Goal: Information Seeking & Learning: Compare options

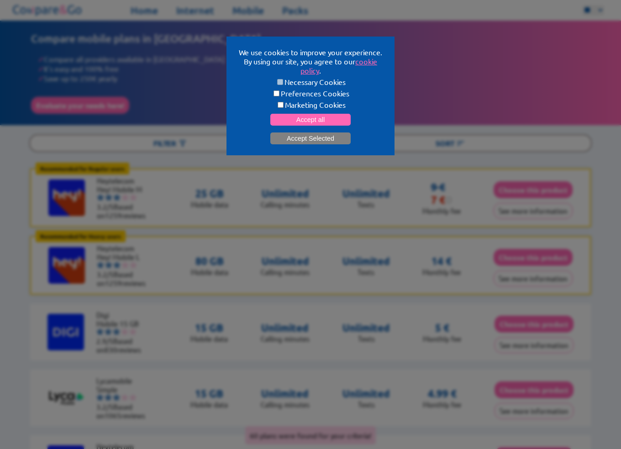
click at [299, 133] on button "Accept Selected" at bounding box center [310, 138] width 80 height 12
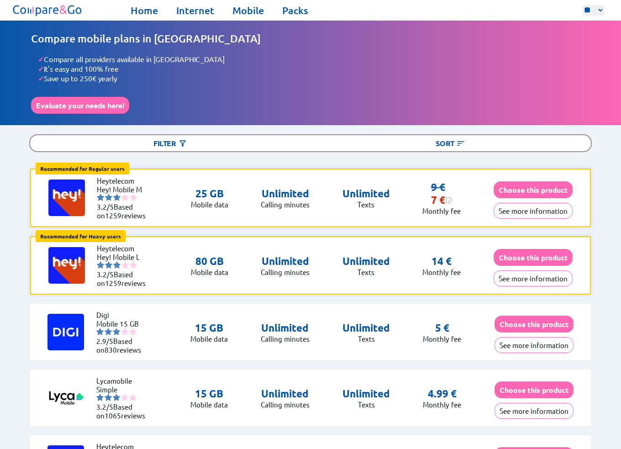
click at [206, 200] on p "Mobile data" at bounding box center [209, 204] width 37 height 9
click at [220, 190] on p "25 GB" at bounding box center [209, 193] width 37 height 13
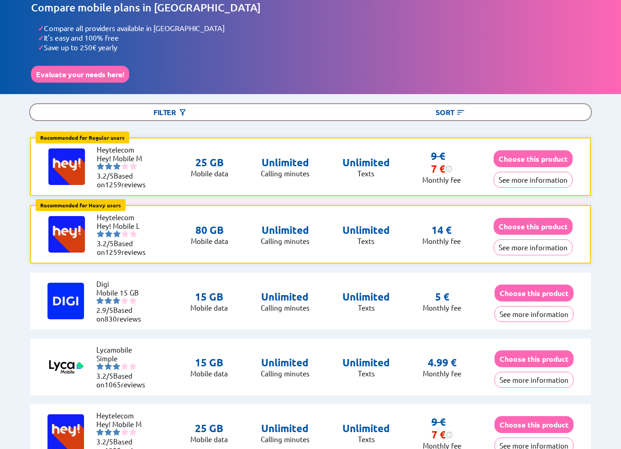
scroll to position [46, 0]
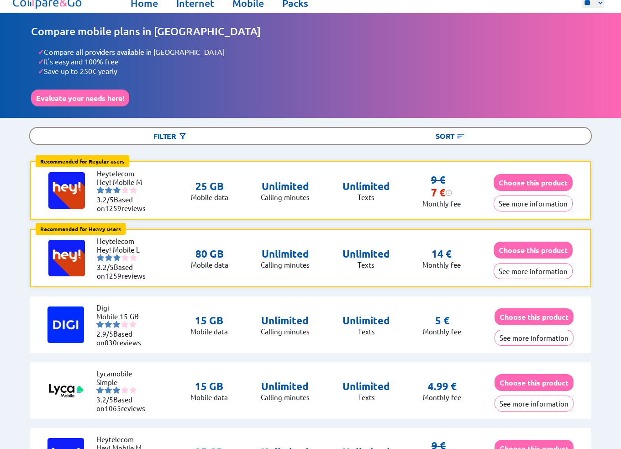
scroll to position [0, 0]
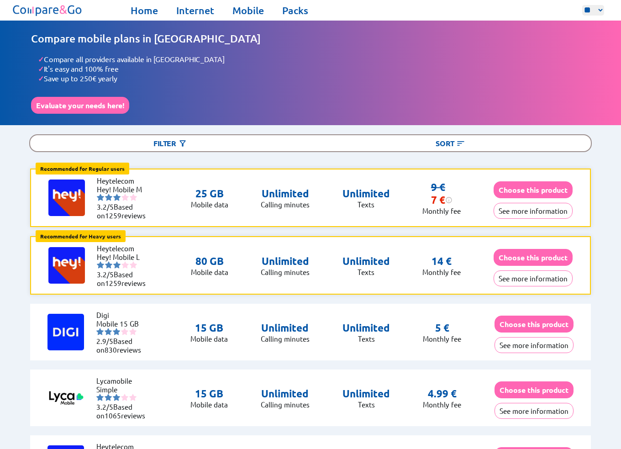
drag, startPoint x: 71, startPoint y: 107, endPoint x: 44, endPoint y: 128, distance: 34.5
click at [80, 40] on h1 "Compare mobile plans in [GEOGRAPHIC_DATA]" at bounding box center [310, 38] width 559 height 13
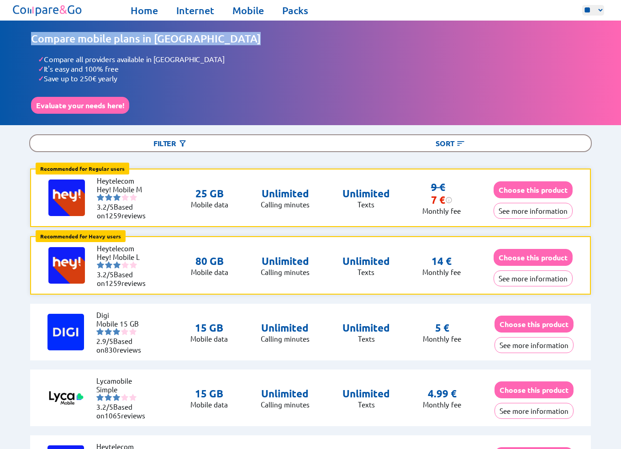
click at [80, 40] on h1 "Compare mobile plans in [GEOGRAPHIC_DATA]" at bounding box center [310, 38] width 559 height 13
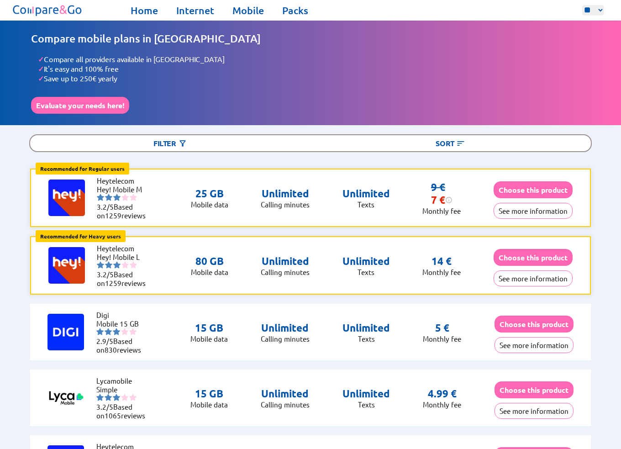
click at [85, 58] on li "✓ Compare all providers available in [GEOGRAPHIC_DATA]" at bounding box center [314, 59] width 552 height 10
click at [79, 69] on li "✓ It's easy and 100% free" at bounding box center [314, 69] width 552 height 10
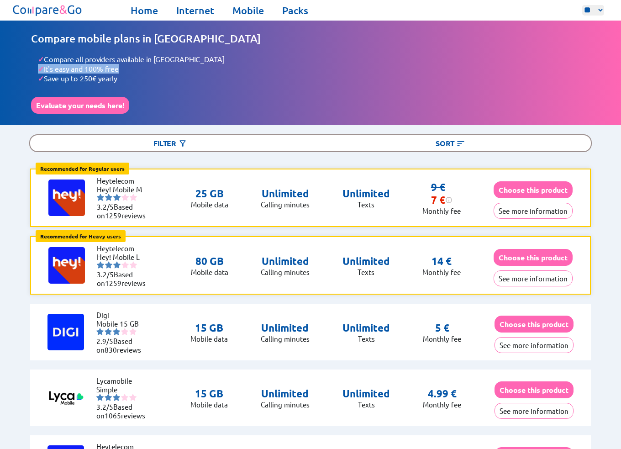
click at [79, 69] on li "✓ It's easy and 100% free" at bounding box center [314, 69] width 552 height 10
click at [78, 80] on li "✓ Save up to 250€ yearly" at bounding box center [314, 79] width 552 height 10
click at [14, 117] on div "Compare mobile plans in [GEOGRAPHIC_DATA] ✓ Compare all providers available in …" at bounding box center [310, 73] width 621 height 105
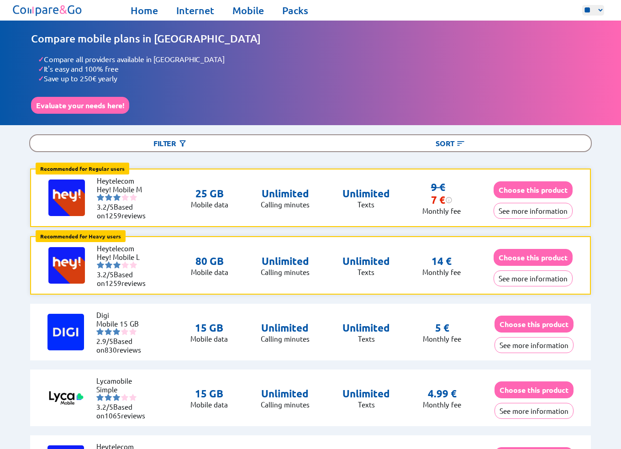
click at [433, 197] on div "7 € This discount is for life. The price will remain 7€" at bounding box center [441, 200] width 21 height 13
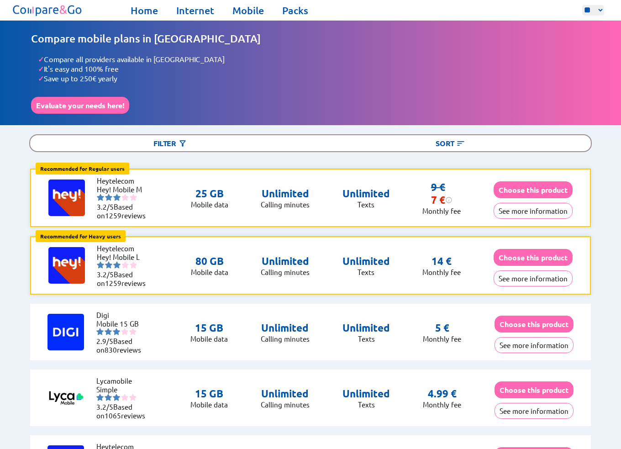
click at [433, 207] on p "Monthly fee" at bounding box center [441, 210] width 38 height 9
click at [405, 205] on div "Recommended for Regular users Regular users: Uses data for browsing, social med…" at bounding box center [310, 197] width 560 height 58
drag, startPoint x: 429, startPoint y: 197, endPoint x: 439, endPoint y: 197, distance: 9.6
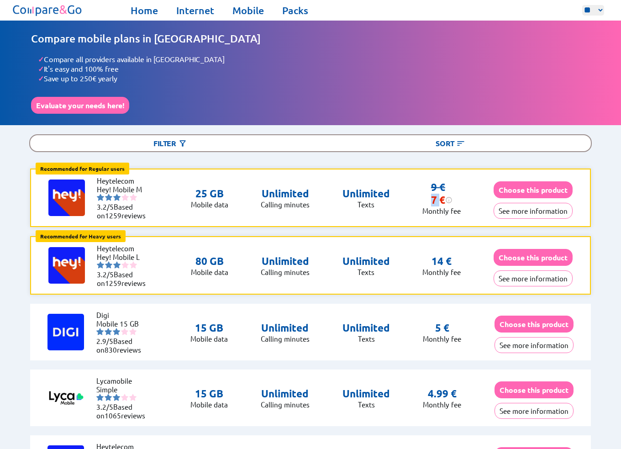
click at [439, 197] on div "7 € This discount is for life. The price will remain 7€" at bounding box center [441, 200] width 21 height 13
click at [440, 197] on div "7 € This discount is for life. The price will remain 7€" at bounding box center [441, 200] width 21 height 13
drag, startPoint x: 348, startPoint y: 186, endPoint x: 365, endPoint y: 200, distance: 22.0
click at [365, 200] on div "Unlimited Texts" at bounding box center [365, 197] width 47 height 21
click at [369, 203] on p "Texts" at bounding box center [365, 204] width 47 height 9
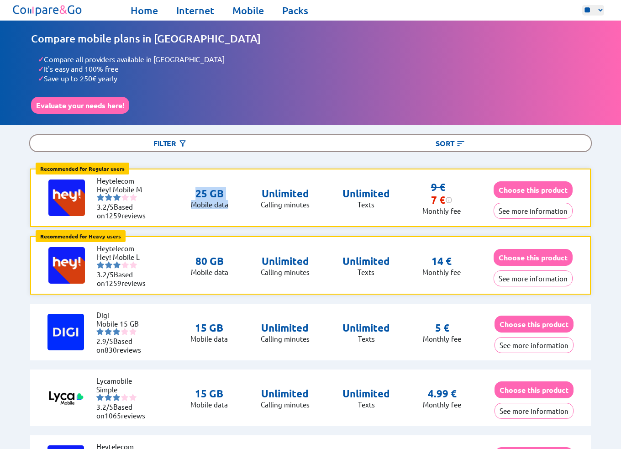
drag, startPoint x: 188, startPoint y: 189, endPoint x: 241, endPoint y: 202, distance: 54.5
click at [241, 202] on div "Recommended for Regular users Regular users: Uses data for browsing, social med…" at bounding box center [310, 197] width 560 height 58
drag, startPoint x: 517, startPoint y: 207, endPoint x: 511, endPoint y: 210, distance: 6.3
click at [517, 207] on button "See more information" at bounding box center [533, 211] width 79 height 16
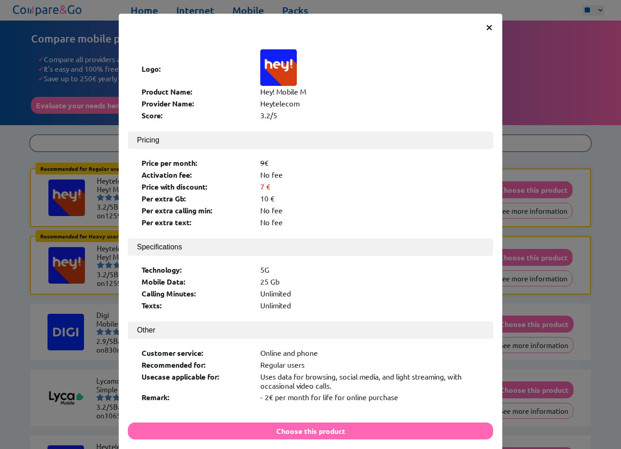
click at [553, 332] on div "× Logo: Product Name: Hey! Mobile M Provider Name: Heytelecom Score: 3.2/5 Pric…" at bounding box center [310, 224] width 621 height 449
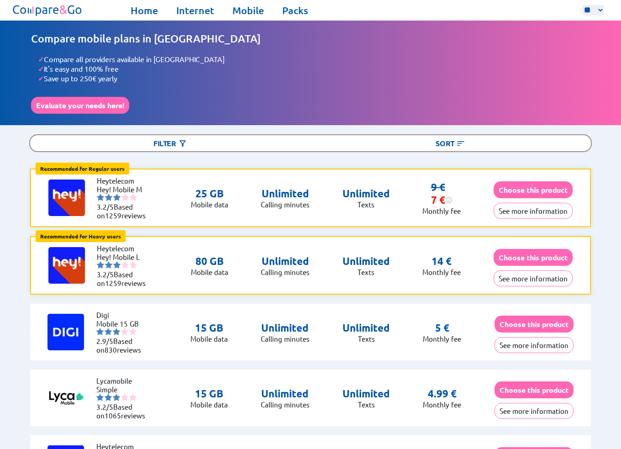
click at [63, 190] on img at bounding box center [66, 197] width 37 height 37
click at [533, 208] on button "See more information" at bounding box center [533, 211] width 79 height 16
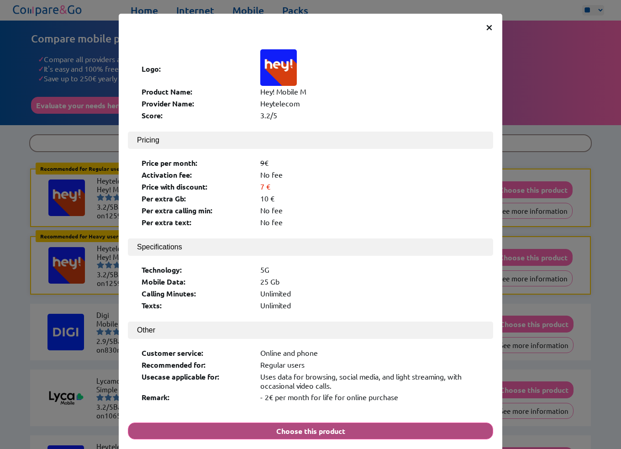
click at [282, 422] on button "Choose this product" at bounding box center [310, 430] width 365 height 17
